Goal: Find specific page/section: Find specific page/section

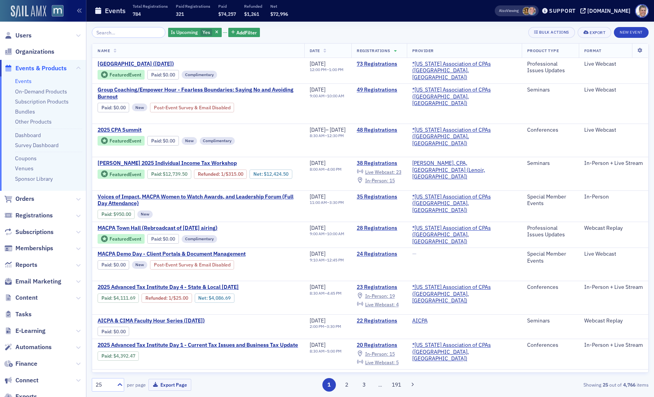
click at [35, 8] on img at bounding box center [28, 11] width 35 height 12
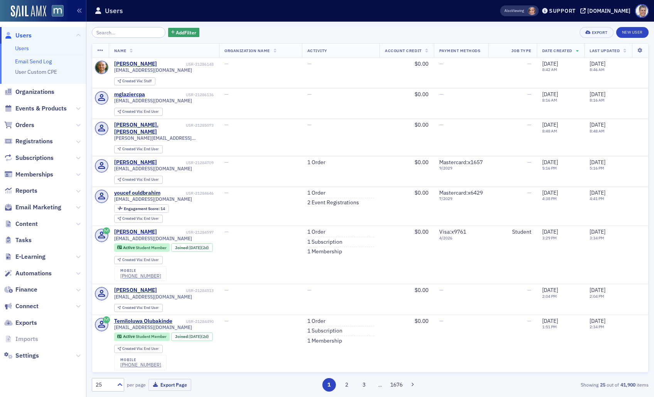
click at [29, 61] on link "Email Send Log" at bounding box center [33, 61] width 37 height 7
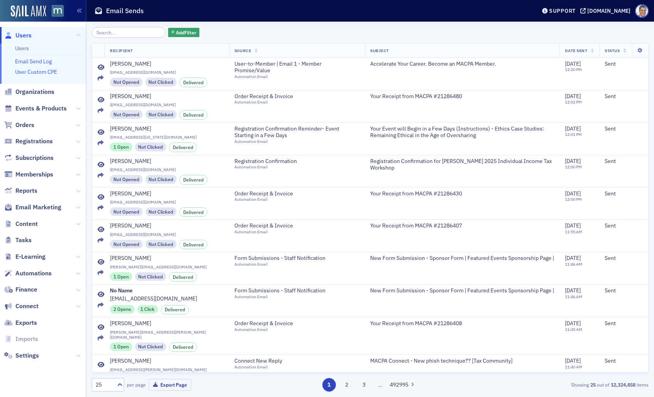
click at [52, 70] on link "User Custom CPE" at bounding box center [36, 71] width 42 height 7
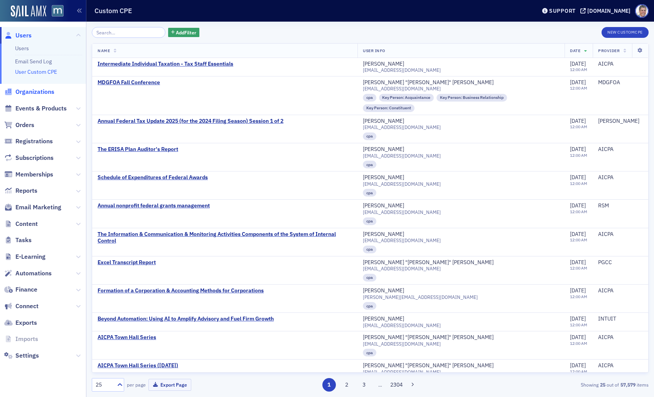
click at [35, 92] on span "Organizations" at bounding box center [34, 92] width 39 height 8
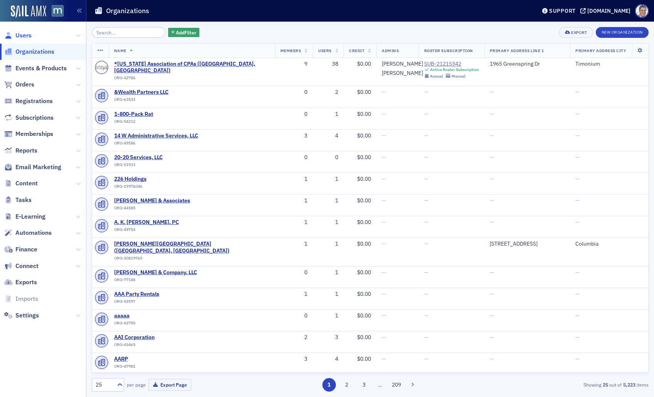
click at [26, 37] on span "Users" at bounding box center [23, 35] width 16 height 8
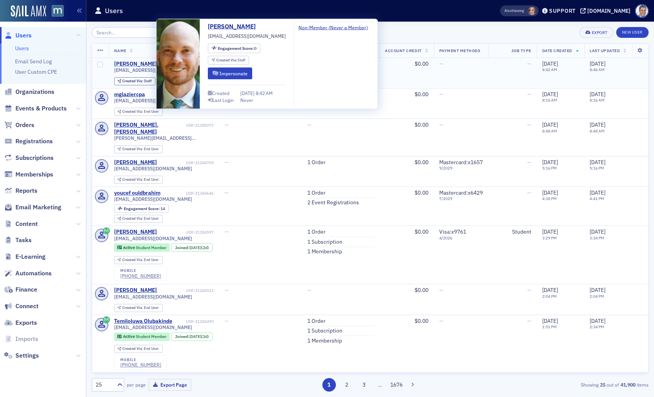
click at [128, 62] on div "[PERSON_NAME]" at bounding box center [135, 64] width 43 height 7
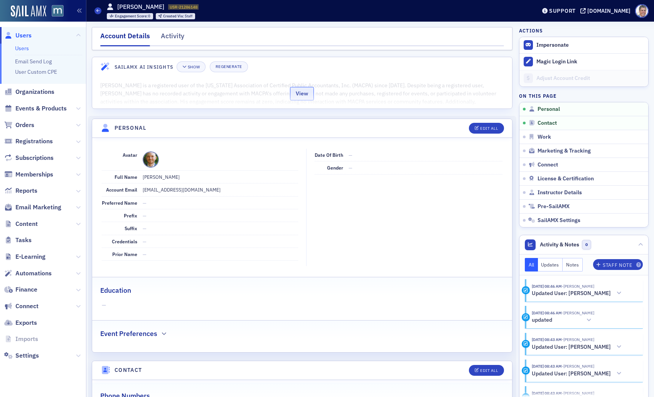
click at [300, 95] on button "View" at bounding box center [302, 94] width 24 height 14
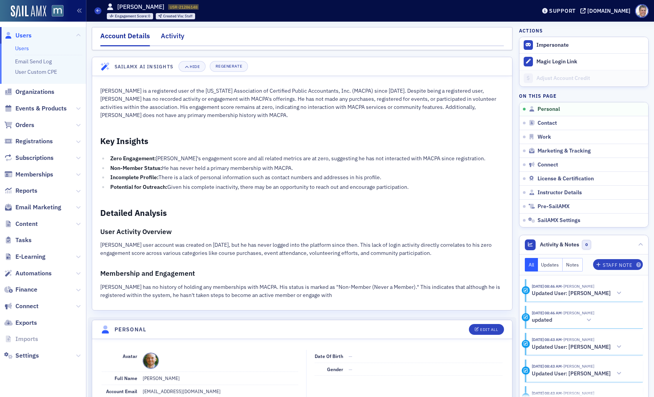
click at [172, 35] on div "Activity" at bounding box center [173, 38] width 24 height 14
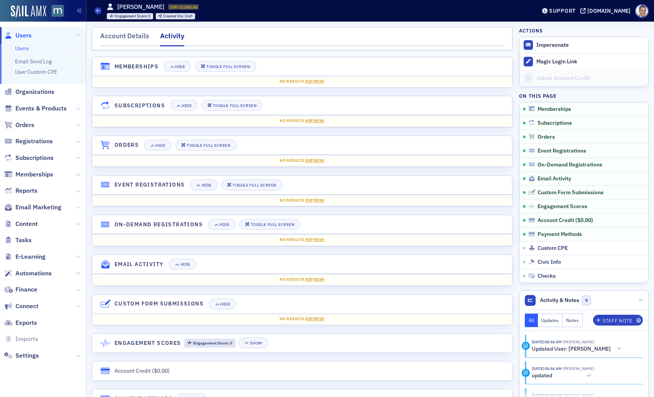
click at [22, 49] on link "Users" at bounding box center [22, 48] width 14 height 7
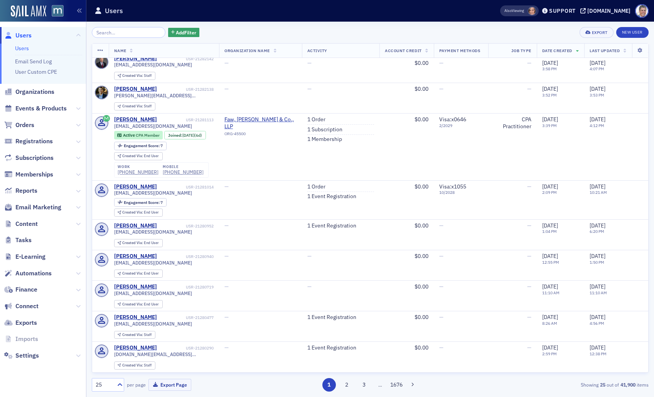
scroll to position [721, 0]
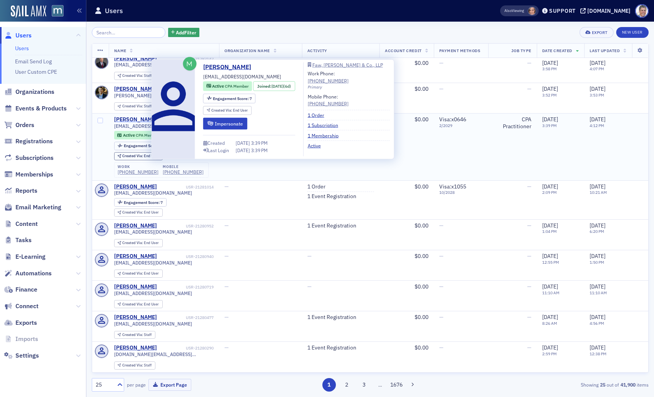
click at [138, 116] on div "[PERSON_NAME]" at bounding box center [135, 119] width 43 height 7
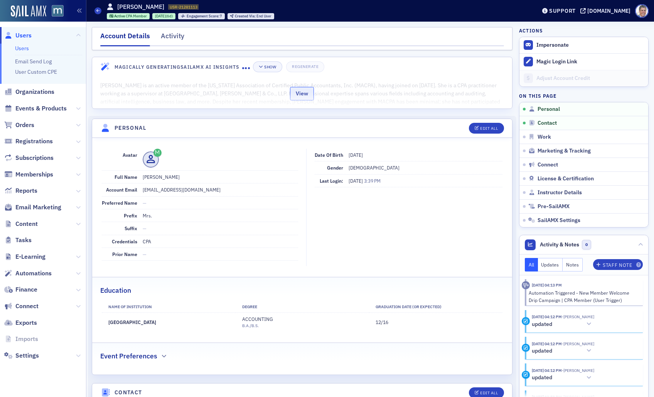
click at [310, 95] on button "View" at bounding box center [302, 94] width 24 height 14
